Goal: Task Accomplishment & Management: Use online tool/utility

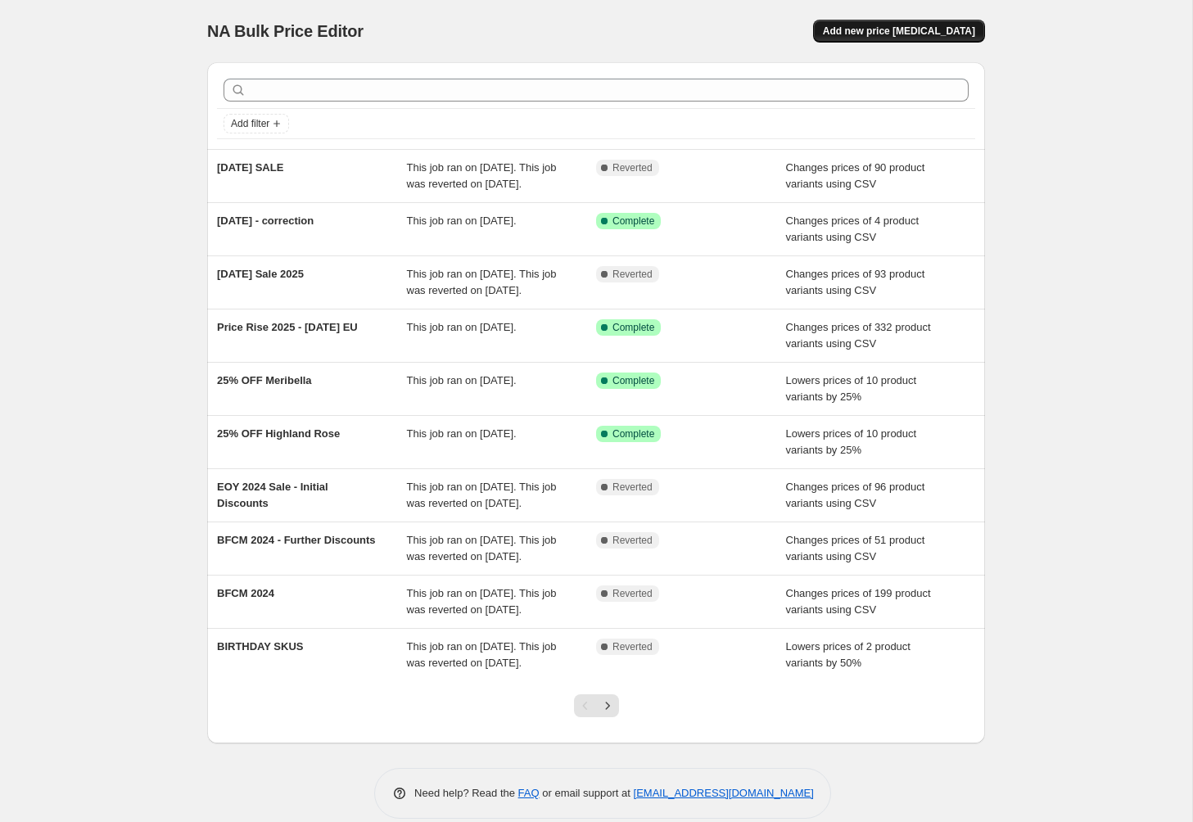
click at [911, 34] on span "Add new price [MEDICAL_DATA]" at bounding box center [899, 31] width 152 height 13
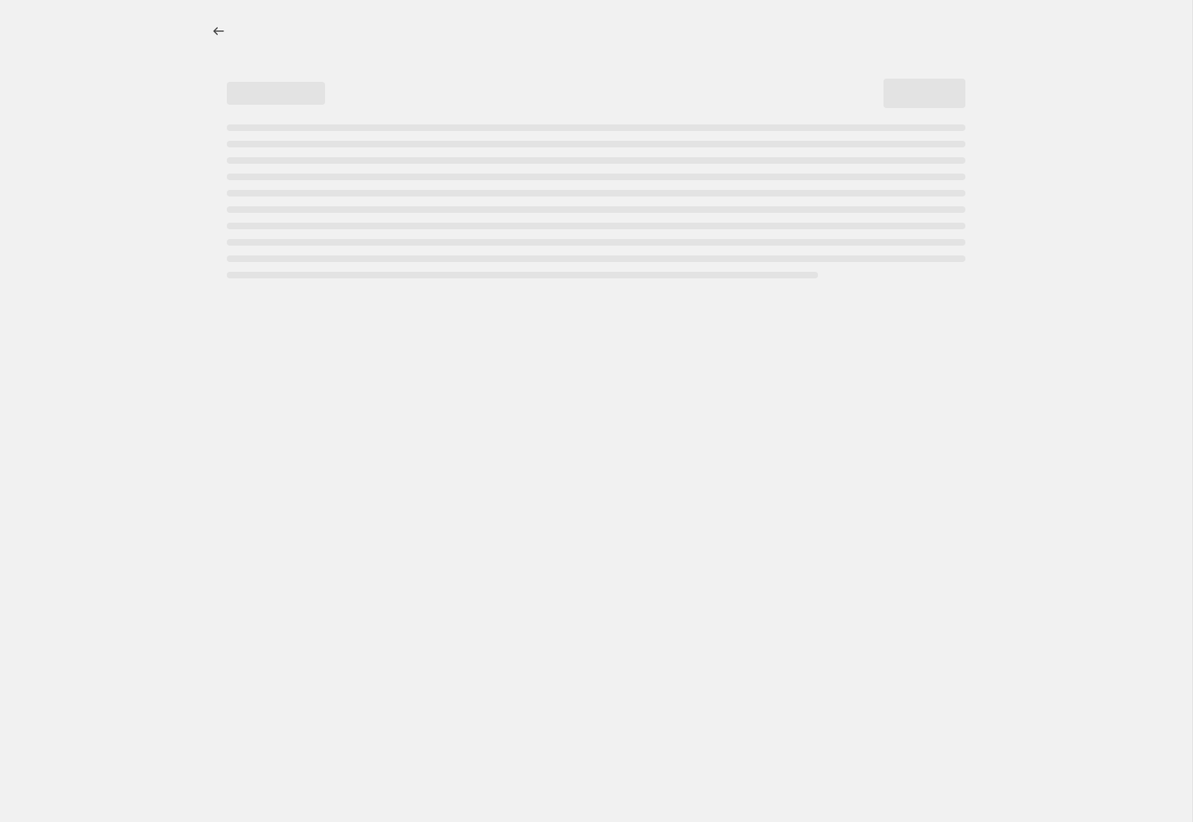
select select "percentage"
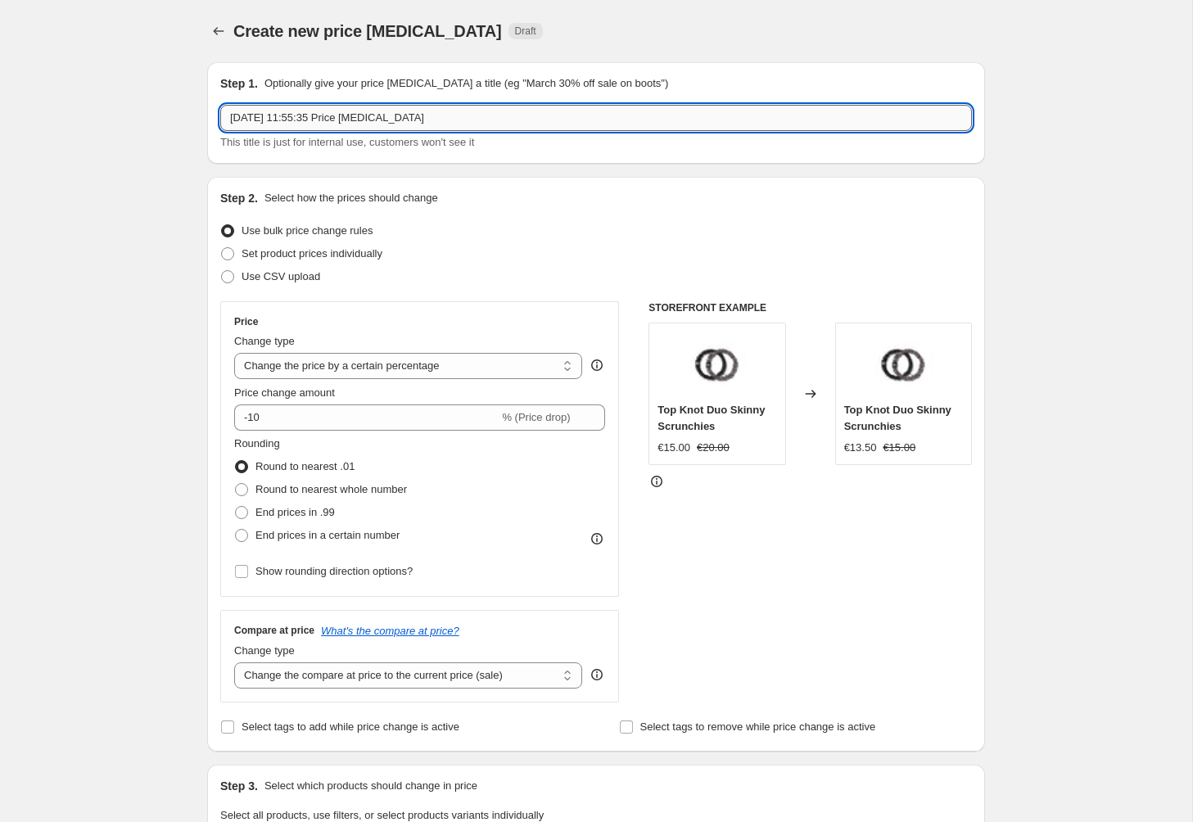
click at [459, 123] on input "[DATE] 11:55:35 Price [MEDICAL_DATA]" at bounding box center [596, 118] width 752 height 26
type input "END OF SEASON SALE 25'"
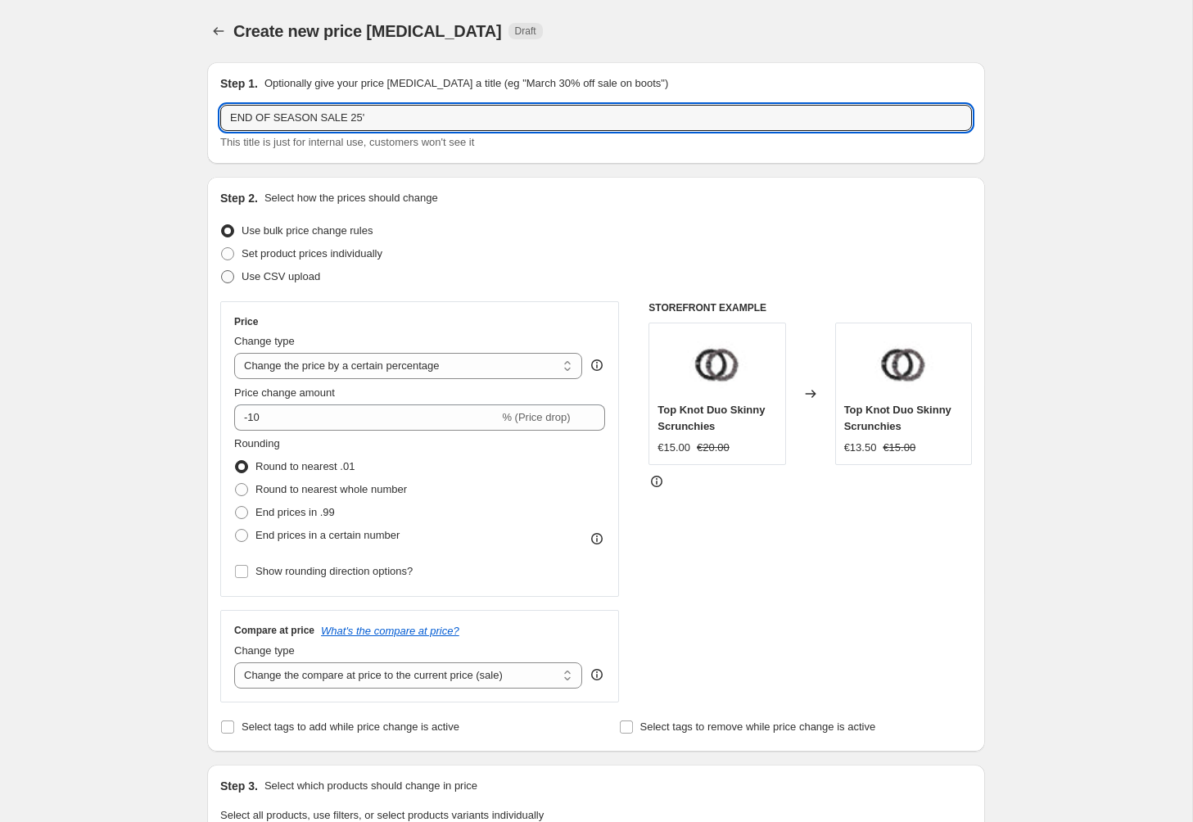
click at [228, 272] on span at bounding box center [227, 276] width 13 height 13
click at [222, 271] on input "Use CSV upload" at bounding box center [221, 270] width 1 height 1
radio input "true"
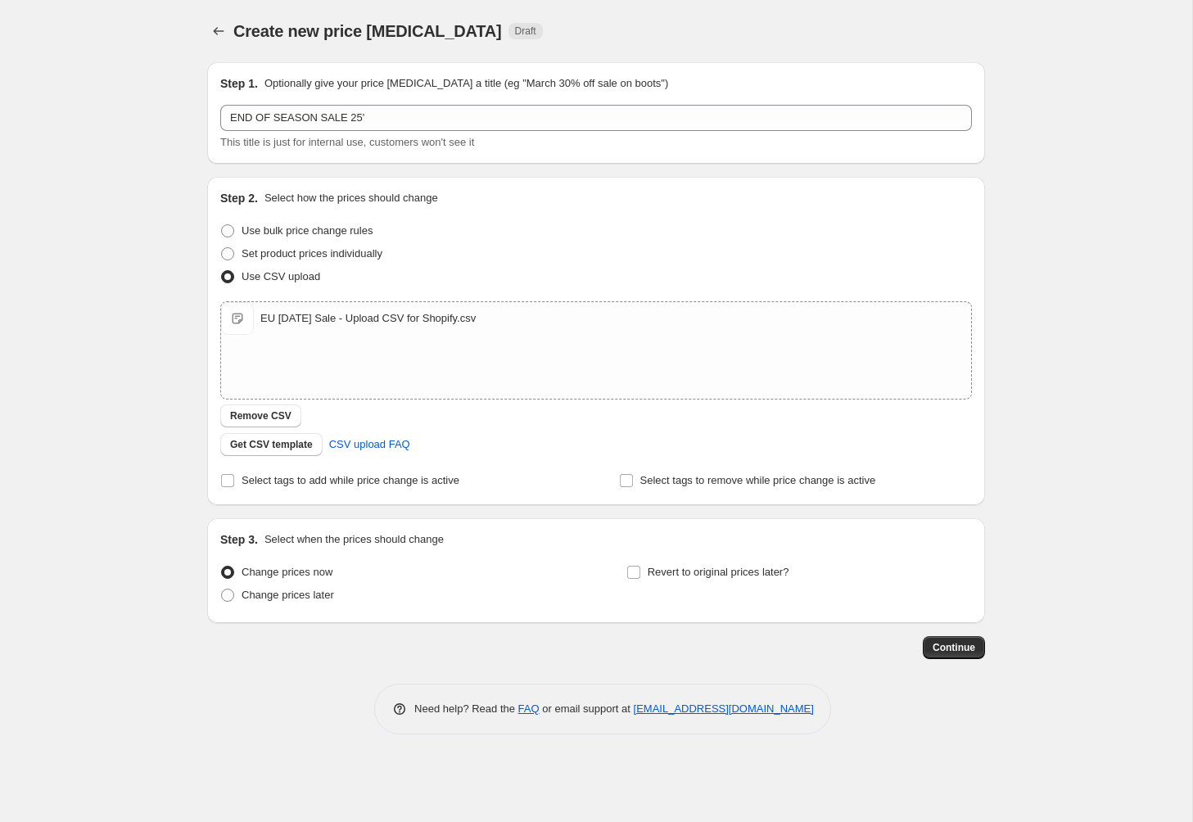
drag, startPoint x: 227, startPoint y: 483, endPoint x: 245, endPoint y: 495, distance: 21.8
click at [227, 483] on input "Select tags to add while price change is active" at bounding box center [227, 480] width 13 height 13
checkbox input "true"
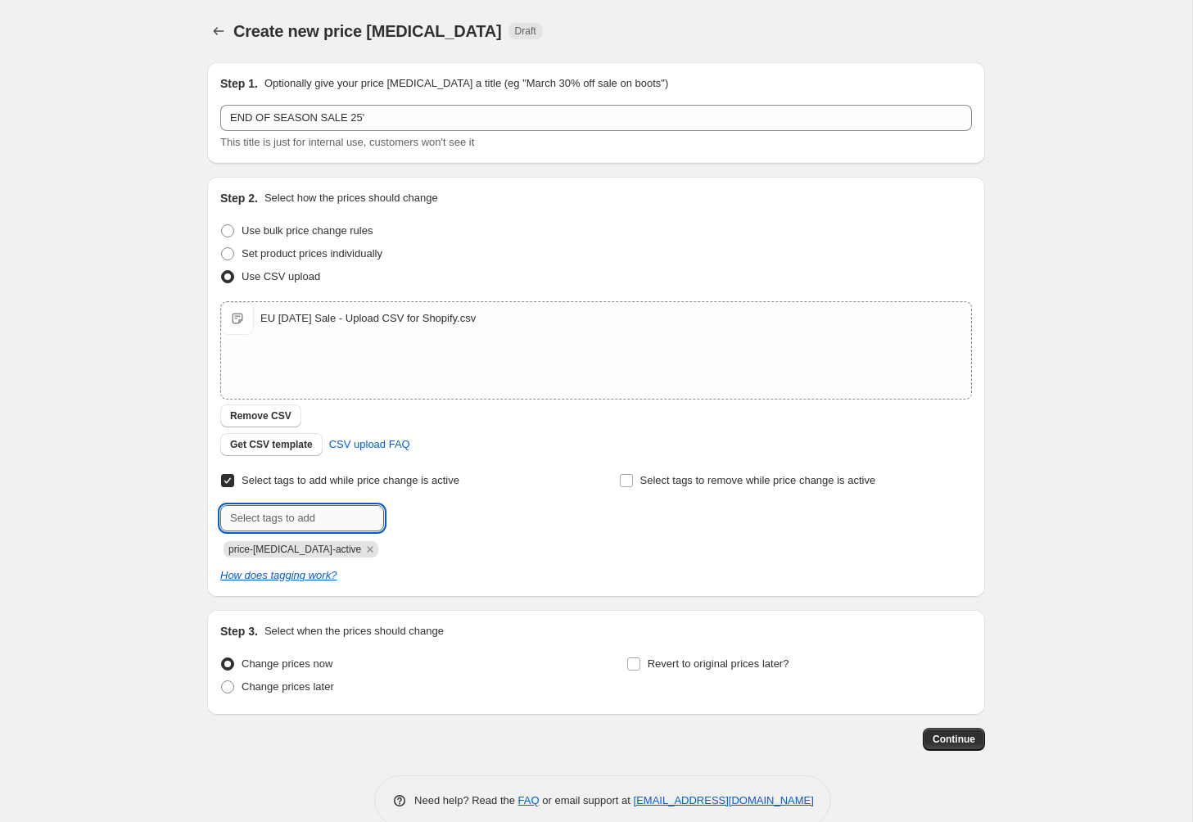
click at [269, 520] on input "text" at bounding box center [302, 518] width 164 height 26
type input "S"
type input "sale-script"
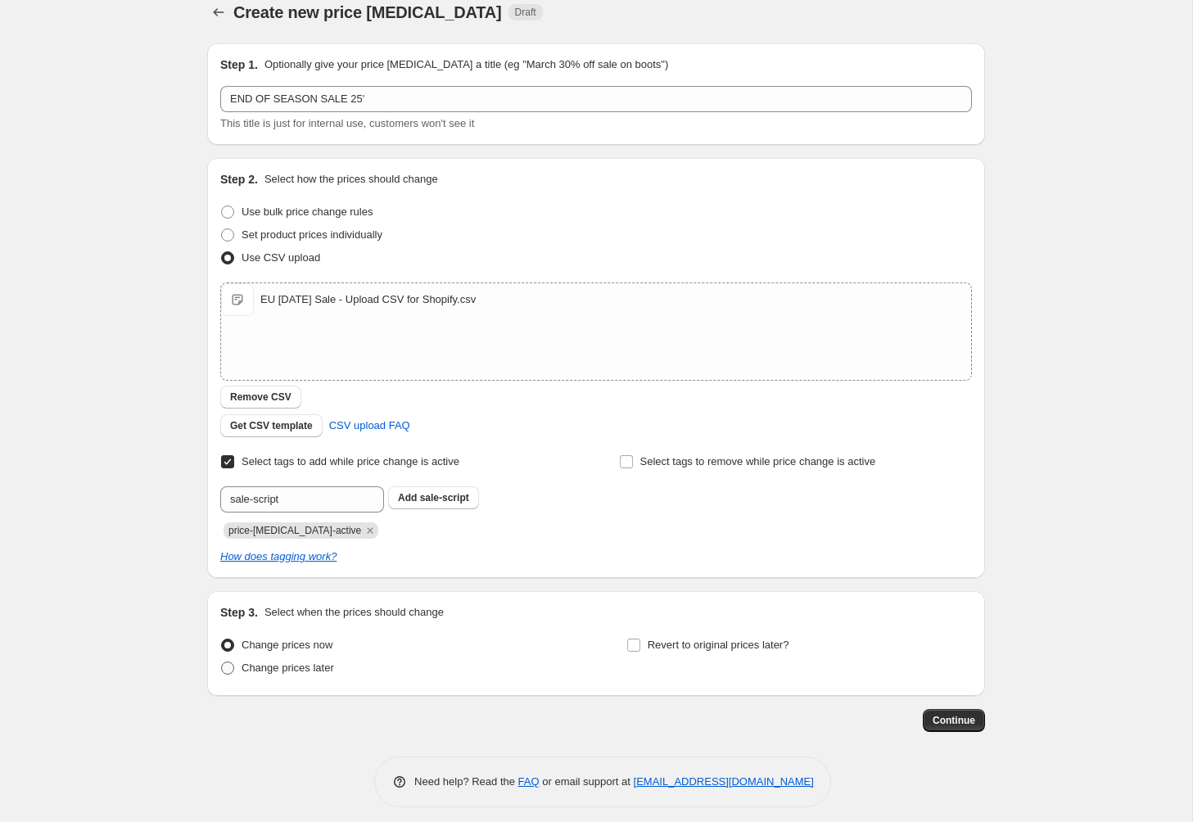
drag, startPoint x: 227, startPoint y: 674, endPoint x: 319, endPoint y: 661, distance: 93.5
click at [227, 674] on span at bounding box center [227, 668] width 13 height 13
click at [222, 662] on input "Change prices later" at bounding box center [221, 662] width 1 height 1
radio input "true"
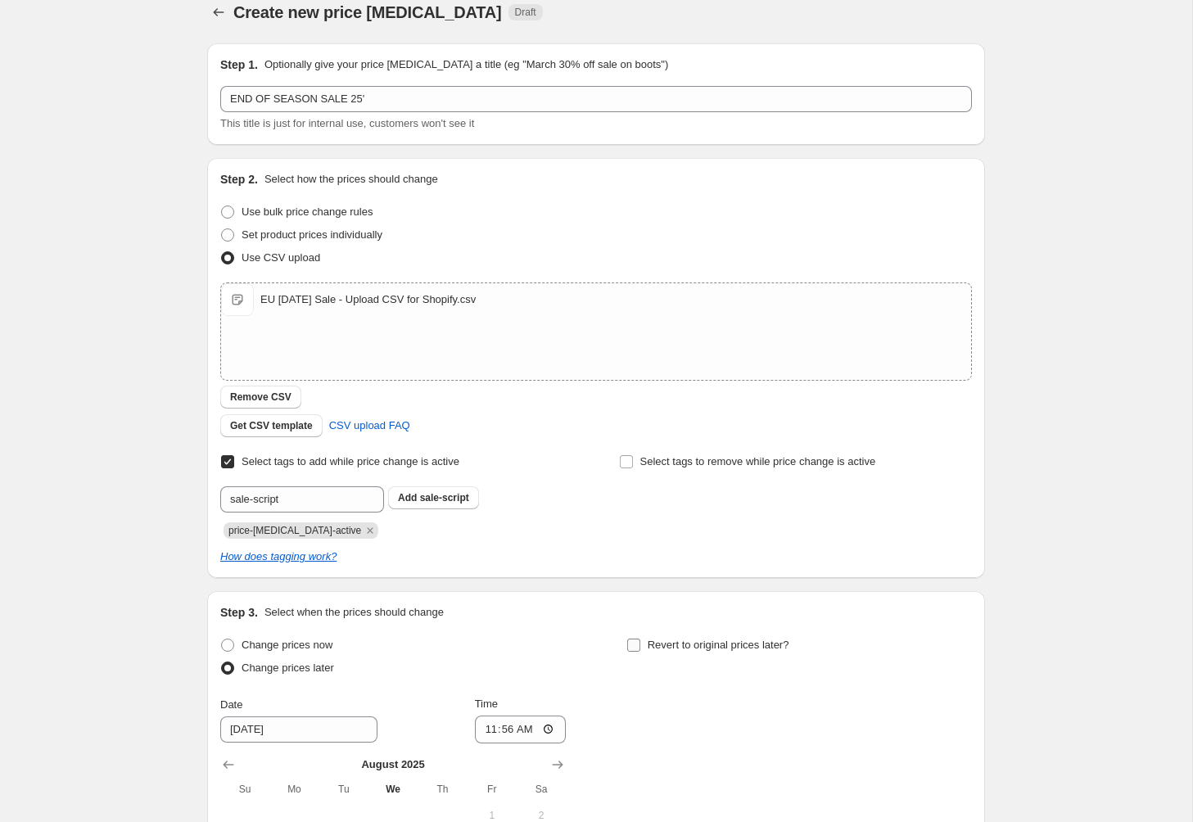
click at [637, 650] on input "Revert to original prices later?" at bounding box center [633, 645] width 13 height 13
checkbox input "true"
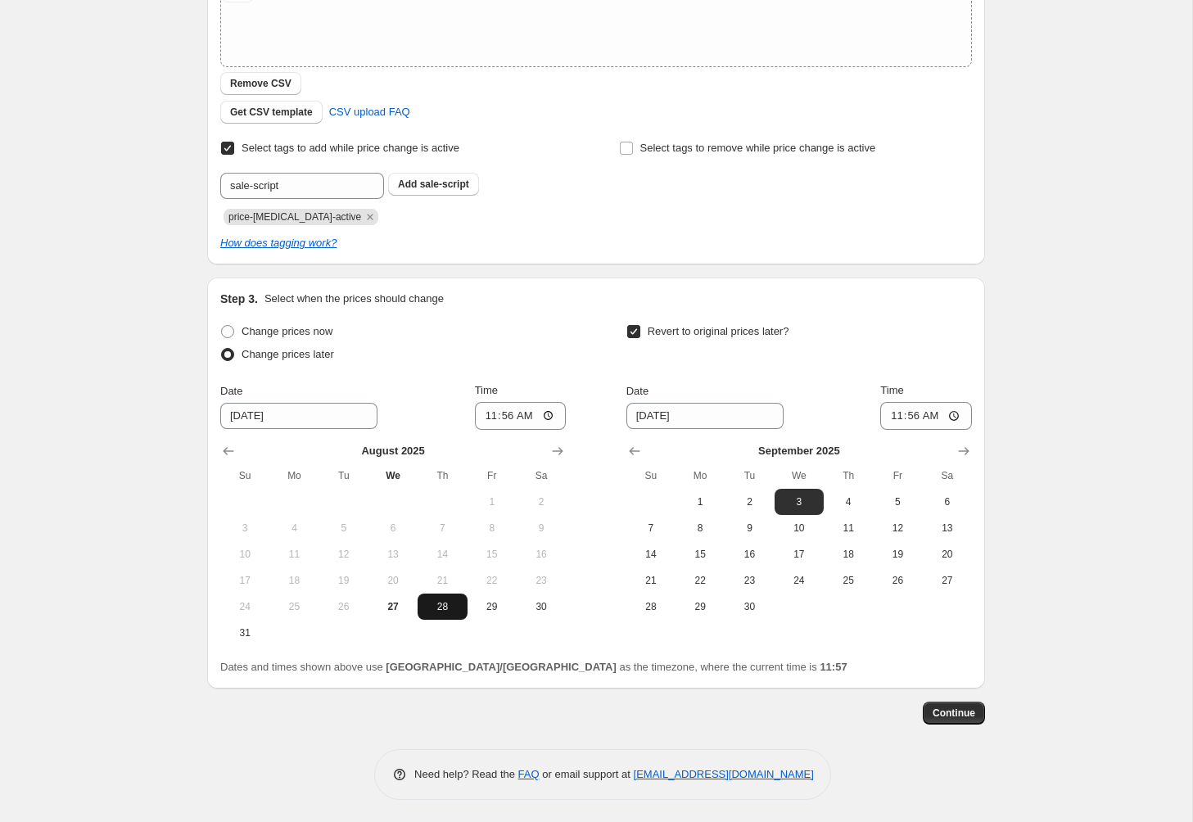
scroll to position [332, 0]
click at [486, 417] on input "11:56" at bounding box center [521, 417] width 92 height 28
type input "08:00"
click at [847, 500] on span "4" at bounding box center [848, 502] width 36 height 13
type input "[DATE]"
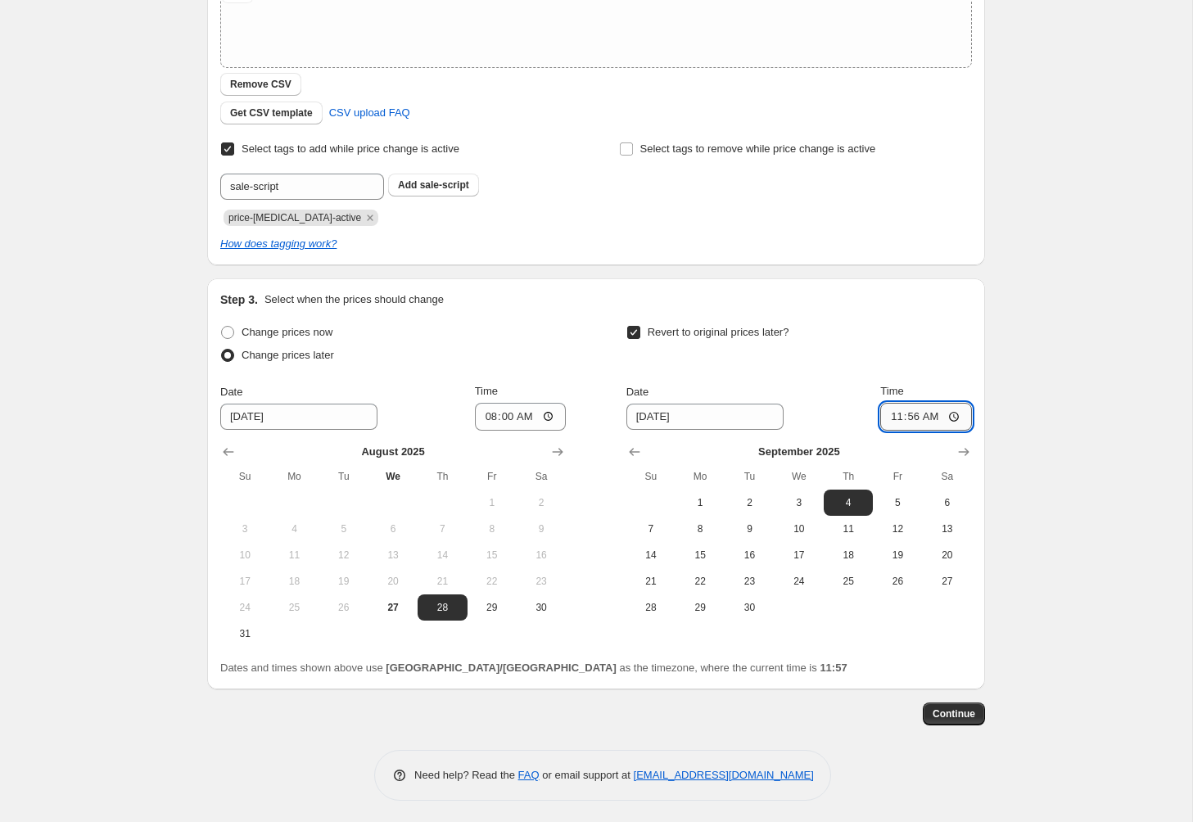
click at [896, 417] on input "11:56" at bounding box center [926, 417] width 92 height 28
type input "08:00"
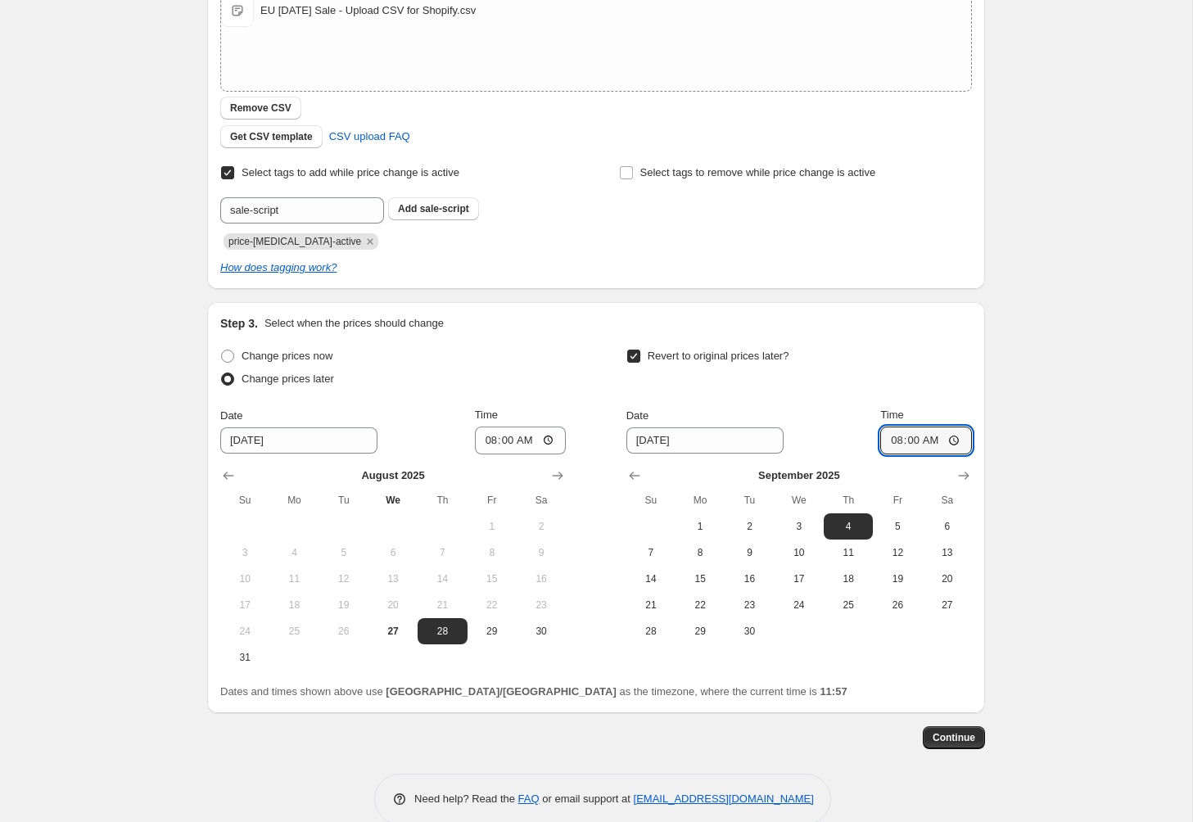
scroll to position [307, 0]
click at [963, 743] on span "Continue" at bounding box center [954, 738] width 43 height 13
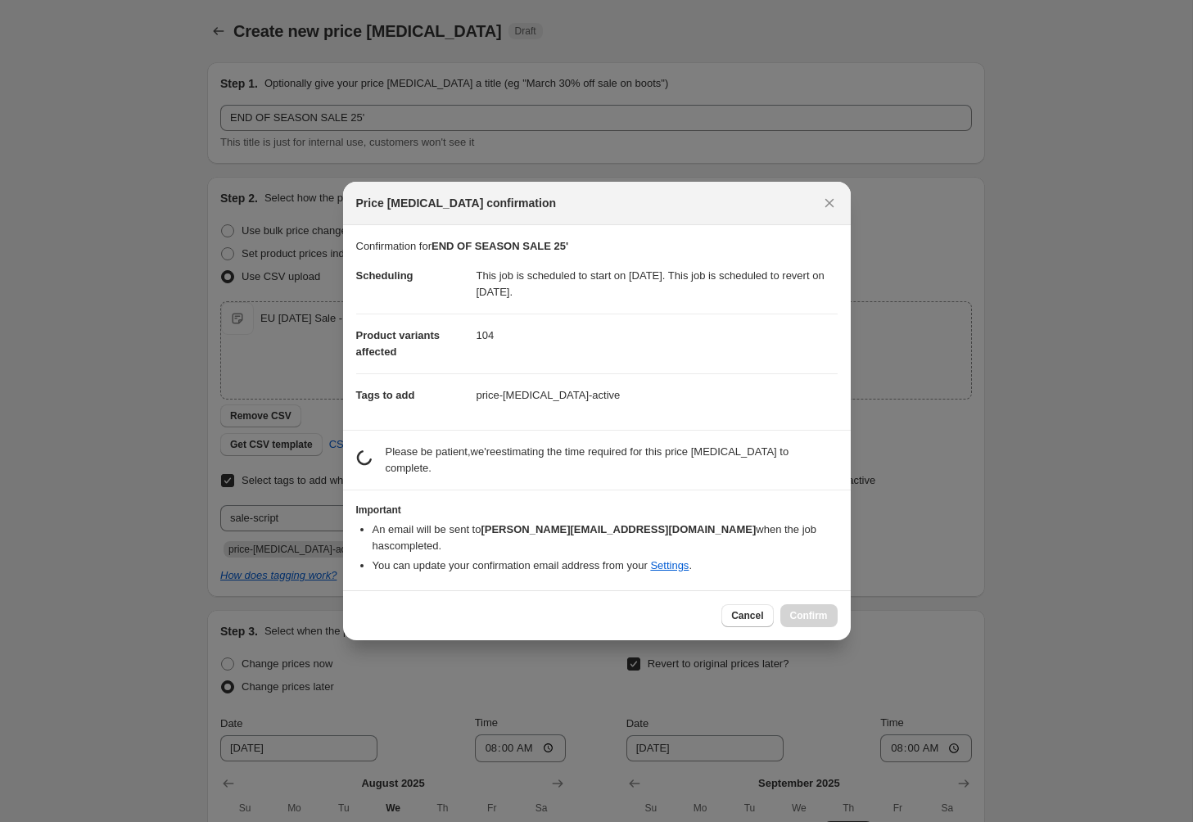
scroll to position [0, 0]
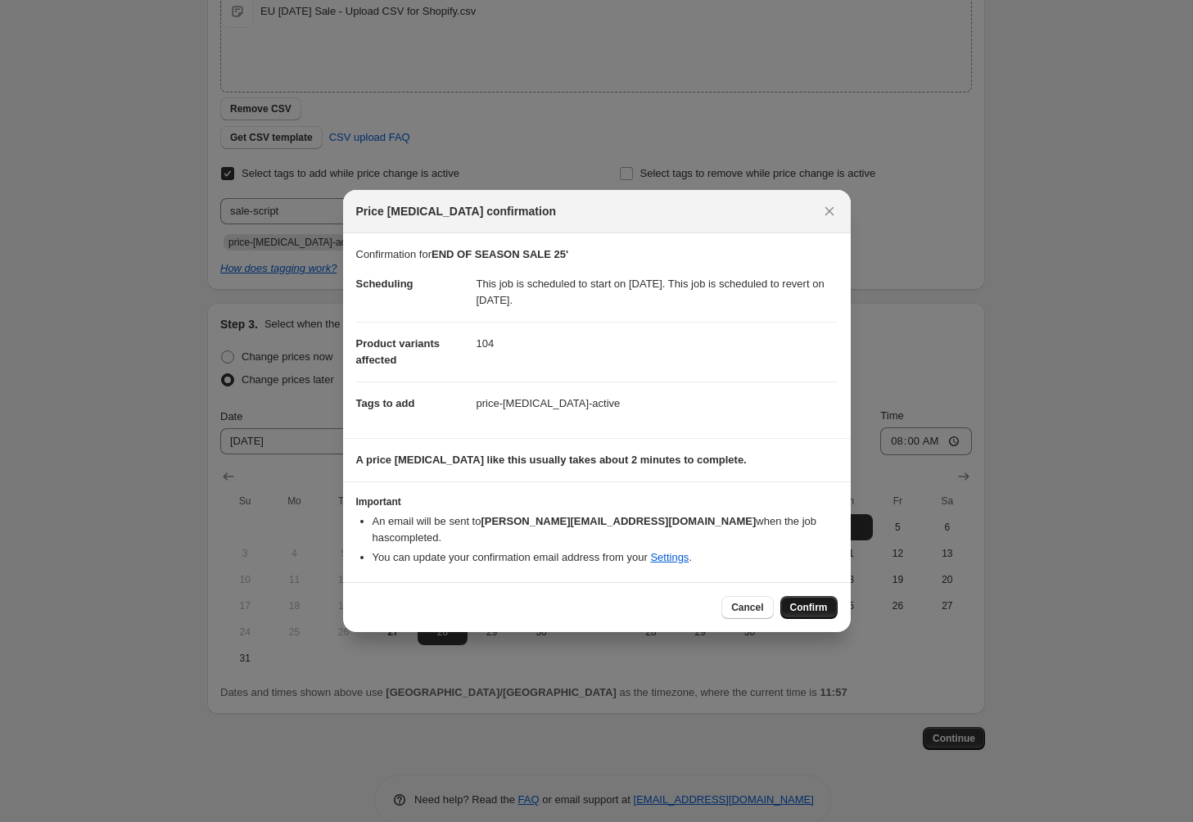
click at [815, 601] on span "Confirm" at bounding box center [809, 607] width 38 height 13
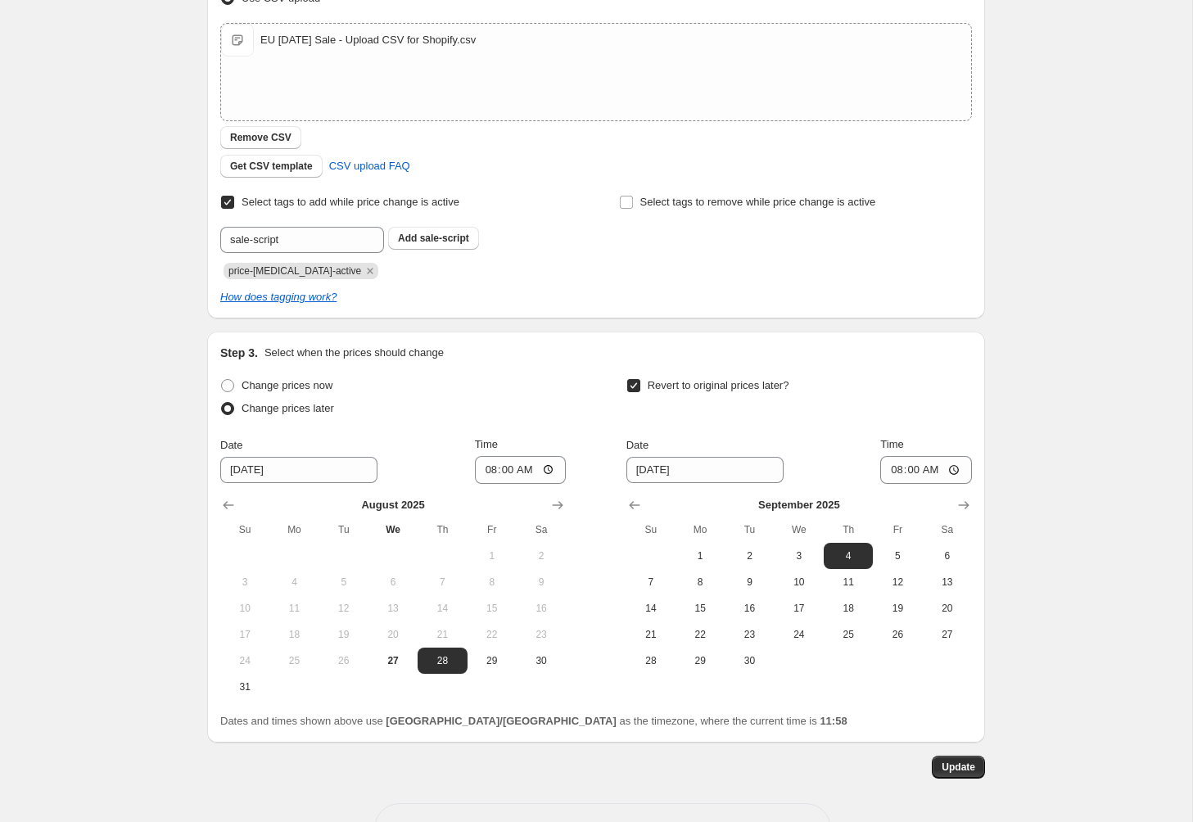
scroll to position [383, 0]
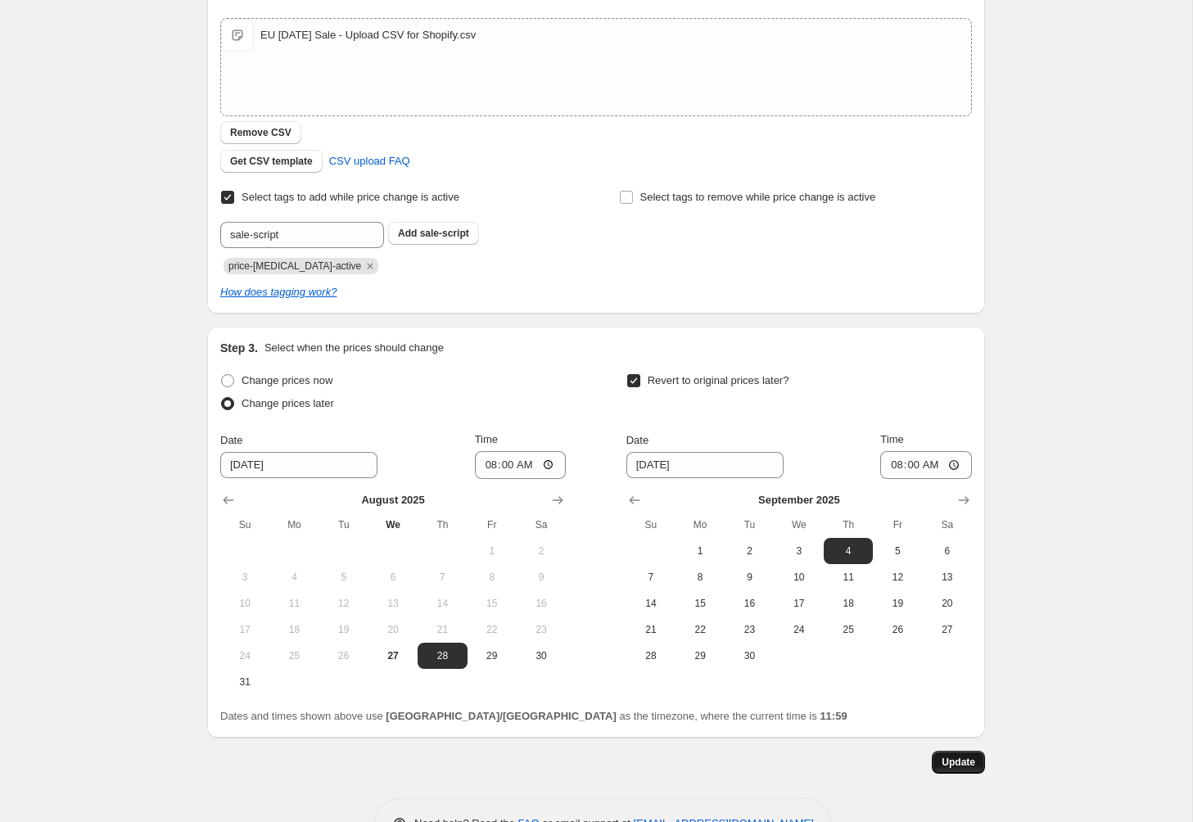
click at [974, 763] on span "Update" at bounding box center [959, 762] width 34 height 13
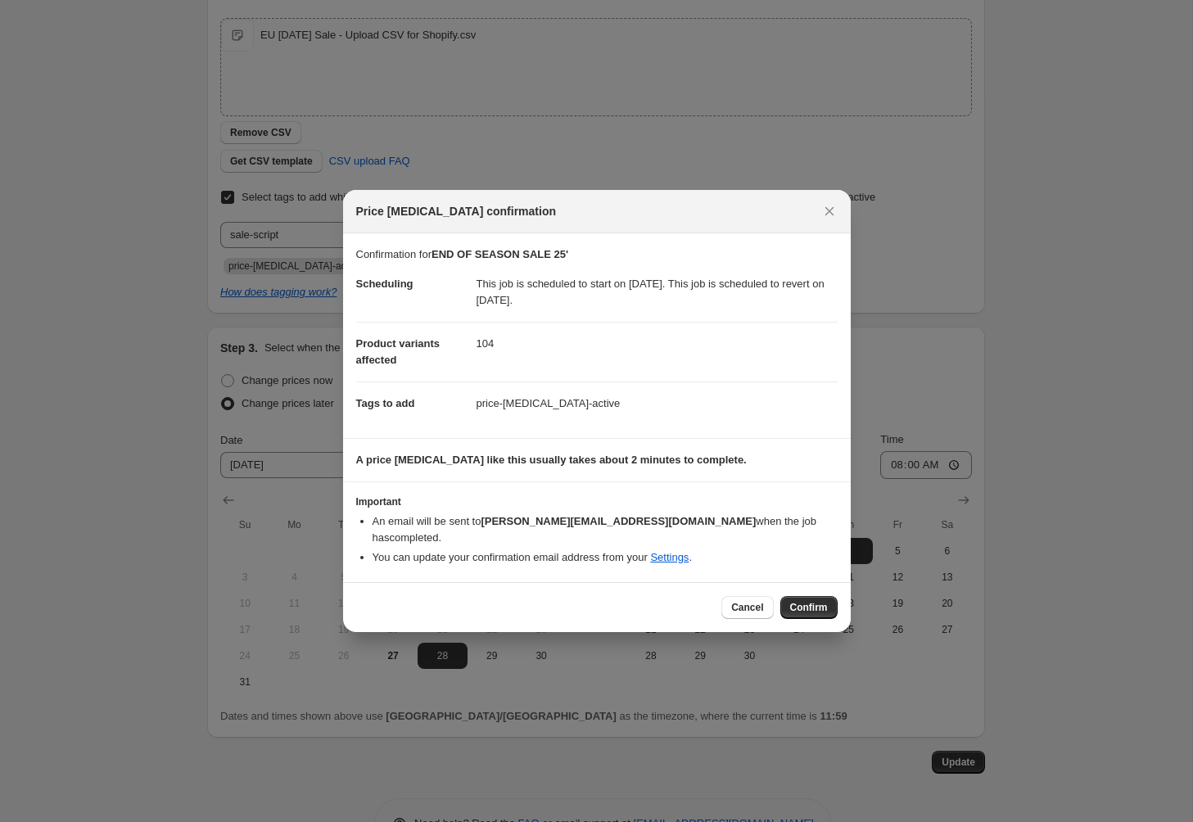
click at [821, 601] on span "Confirm" at bounding box center [809, 607] width 38 height 13
